Goal: Task Accomplishment & Management: Use online tool/utility

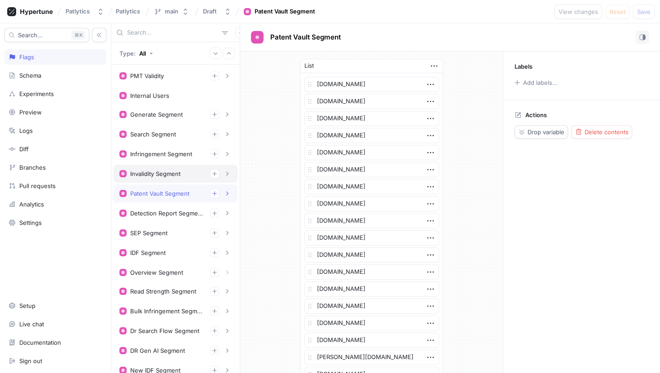
click at [188, 179] on div "Invalidity Segment" at bounding box center [176, 174] width 124 height 18
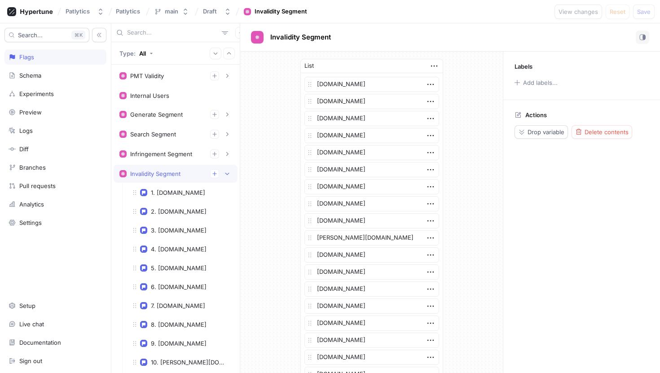
click at [193, 175] on div "Invalidity Segment" at bounding box center [175, 173] width 112 height 9
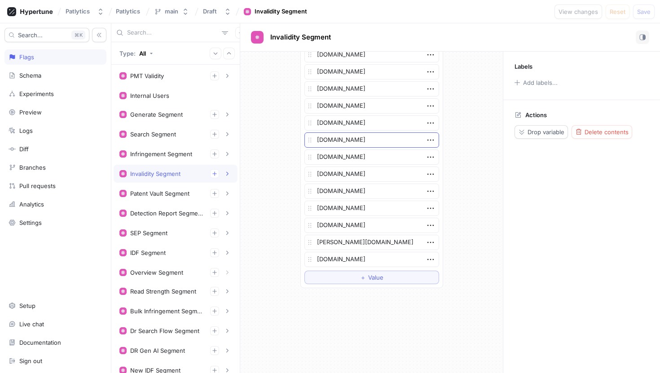
scroll to position [2068, 0]
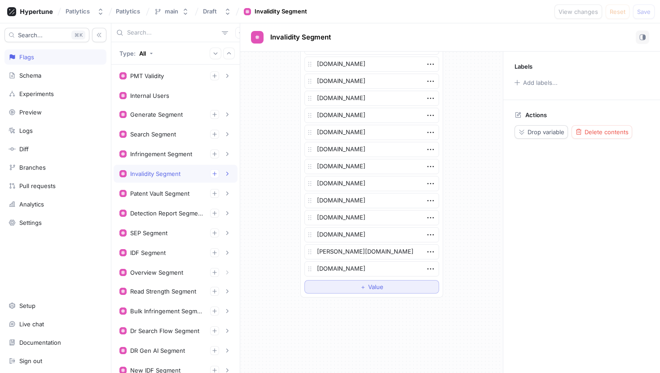
click at [351, 286] on button "＋ Value" at bounding box center [372, 286] width 135 height 13
click at [350, 283] on textarea at bounding box center [372, 285] width 135 height 15
type textarea "x"
type textarea "[PERSON_NAME][EMAIL_ADDRESS][DOMAIN_NAME]"
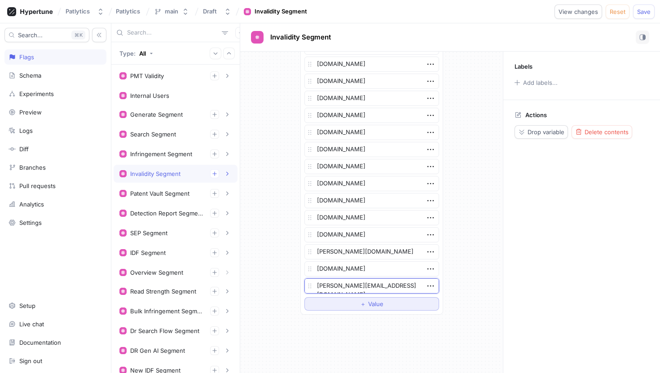
type textarea "x"
type textarea "[DOMAIN_NAME]"
type textarea "x"
type textarea "[DOMAIN_NAME]"
click at [642, 13] on span "Save" at bounding box center [643, 11] width 13 height 5
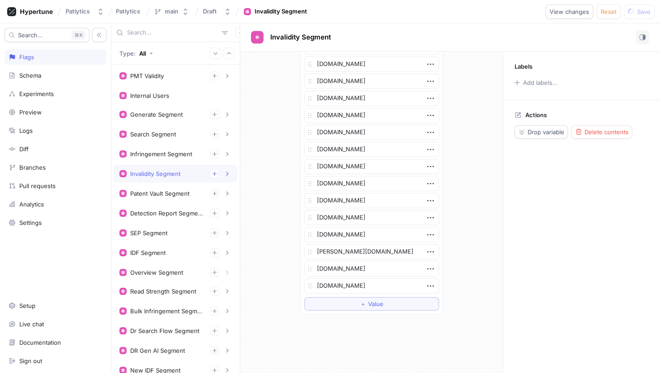
type textarea "x"
